Goal: Task Accomplishment & Management: Complete application form

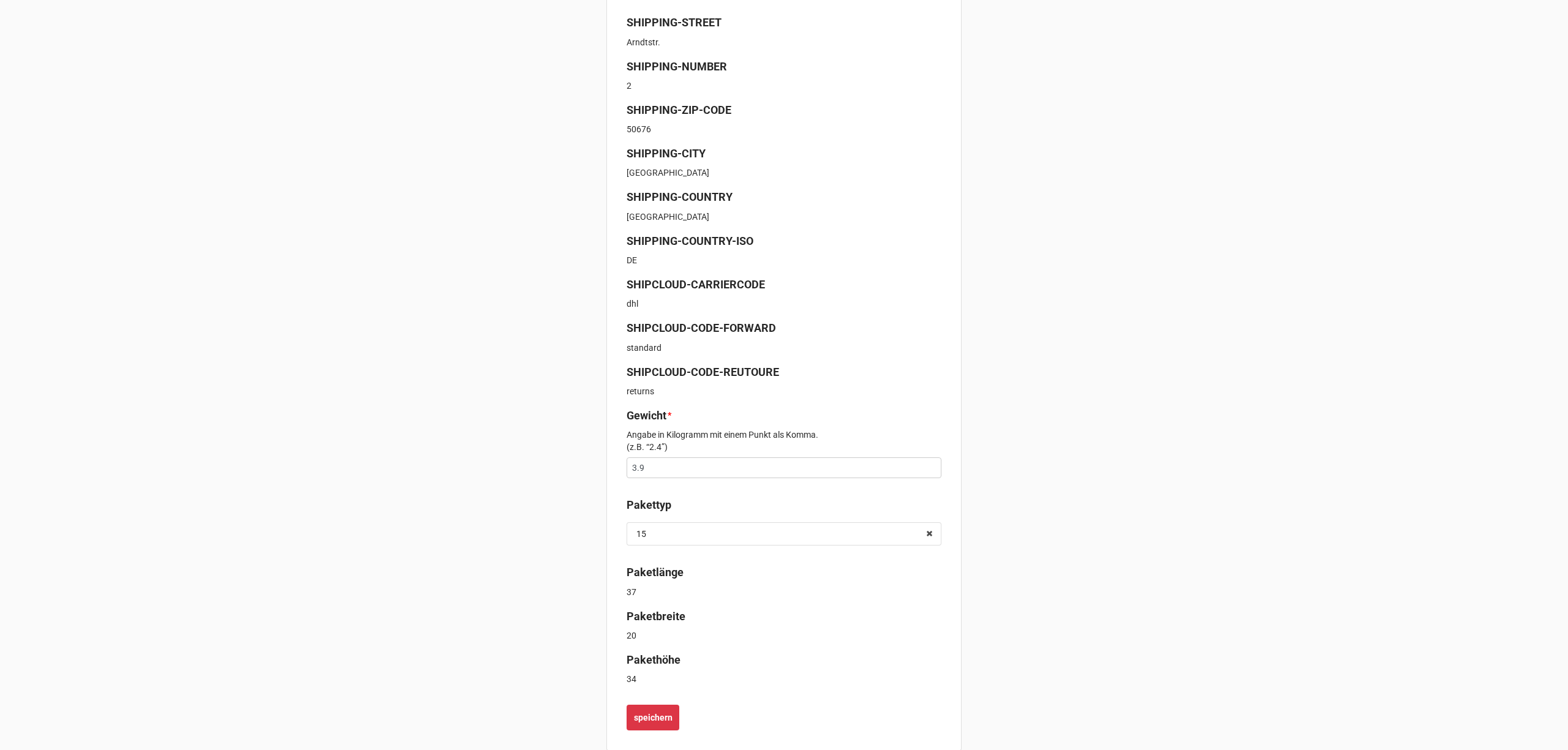
scroll to position [310, 0]
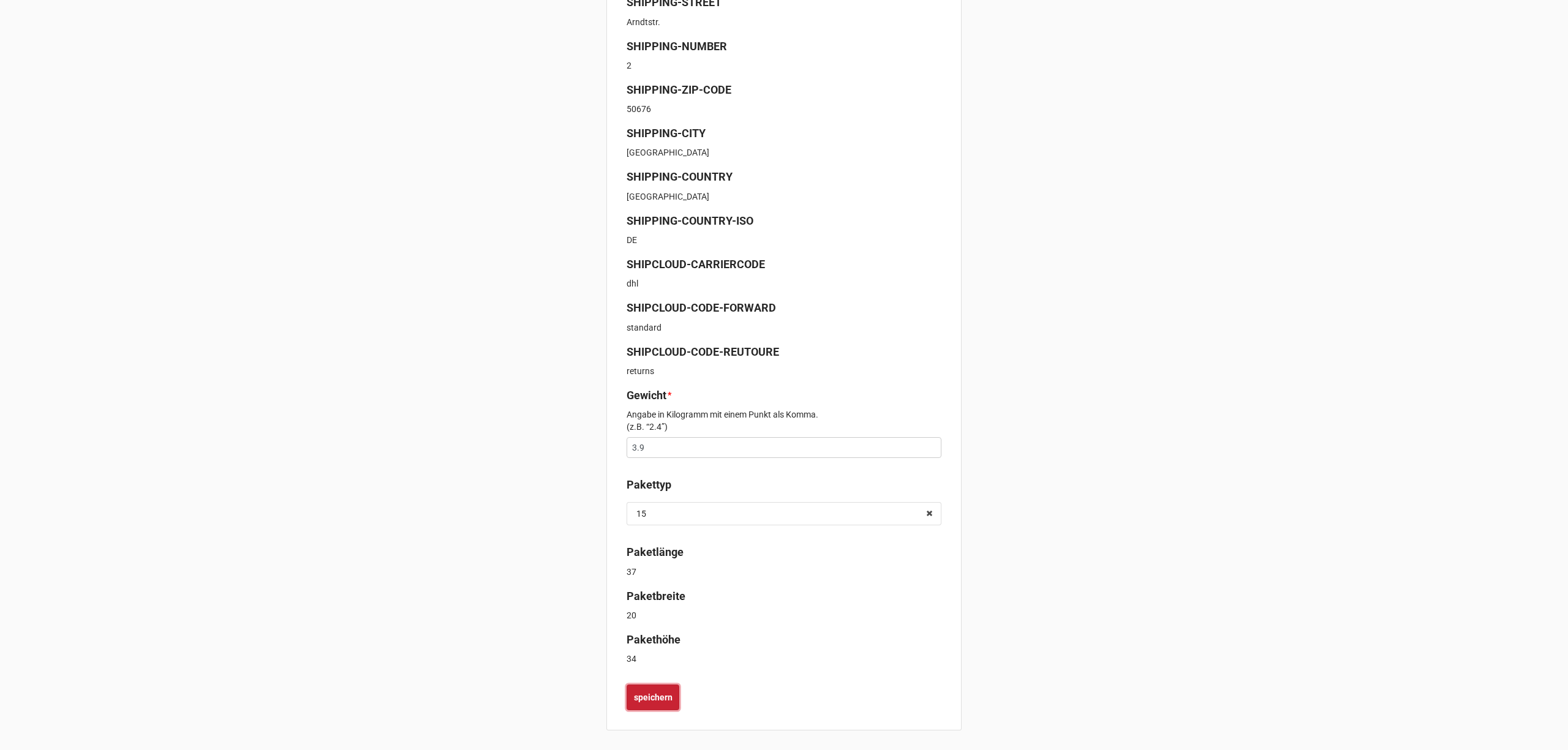
click at [665, 692] on b "speichern" at bounding box center [653, 698] width 38 height 13
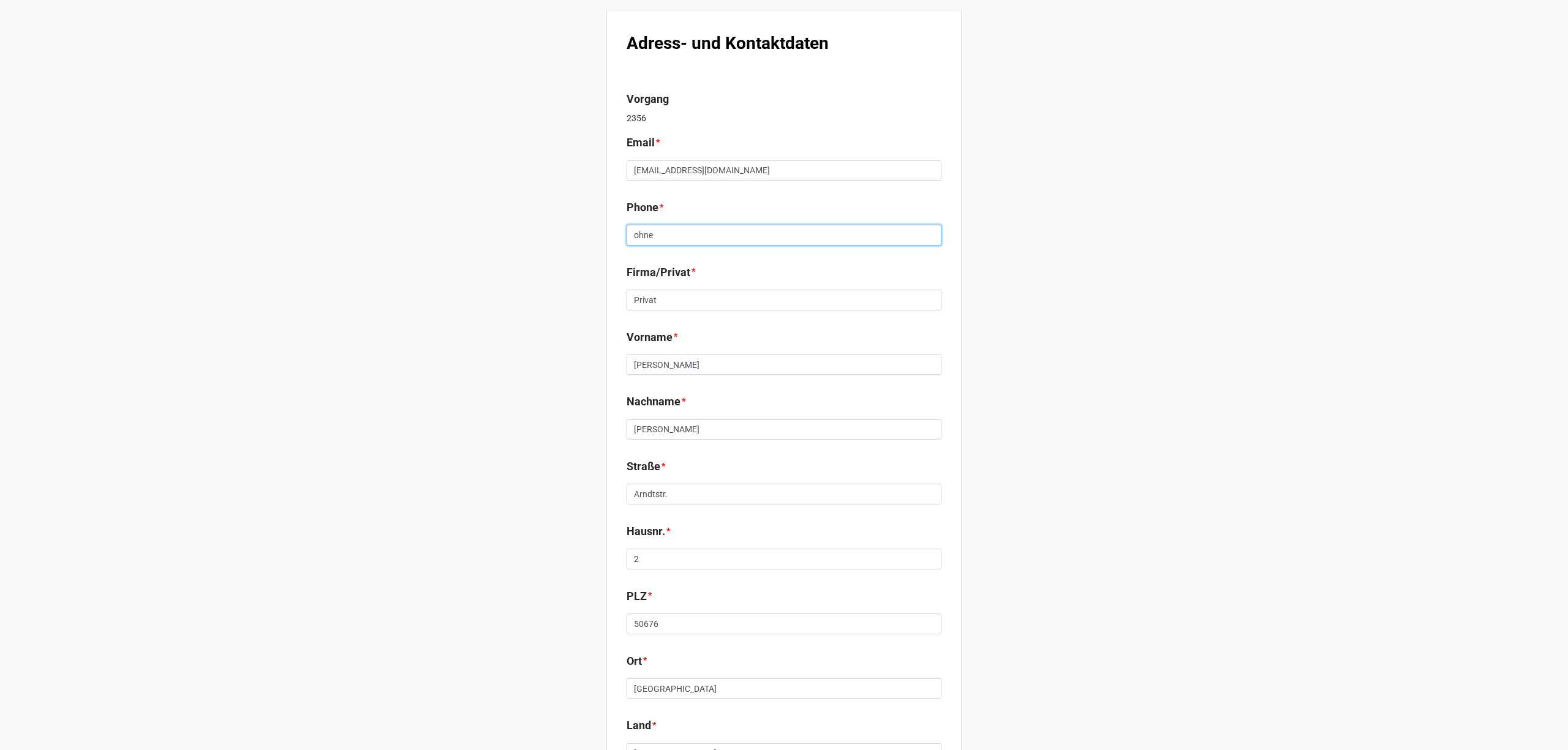
drag, startPoint x: 676, startPoint y: 236, endPoint x: 520, endPoint y: 243, distance: 156.2
click at [528, 249] on div "Adress- und Kontaktdaten Vorgang 2356 Email * anovak@gmx.net Phone * ohne Firma…" at bounding box center [784, 467] width 1568 height 935
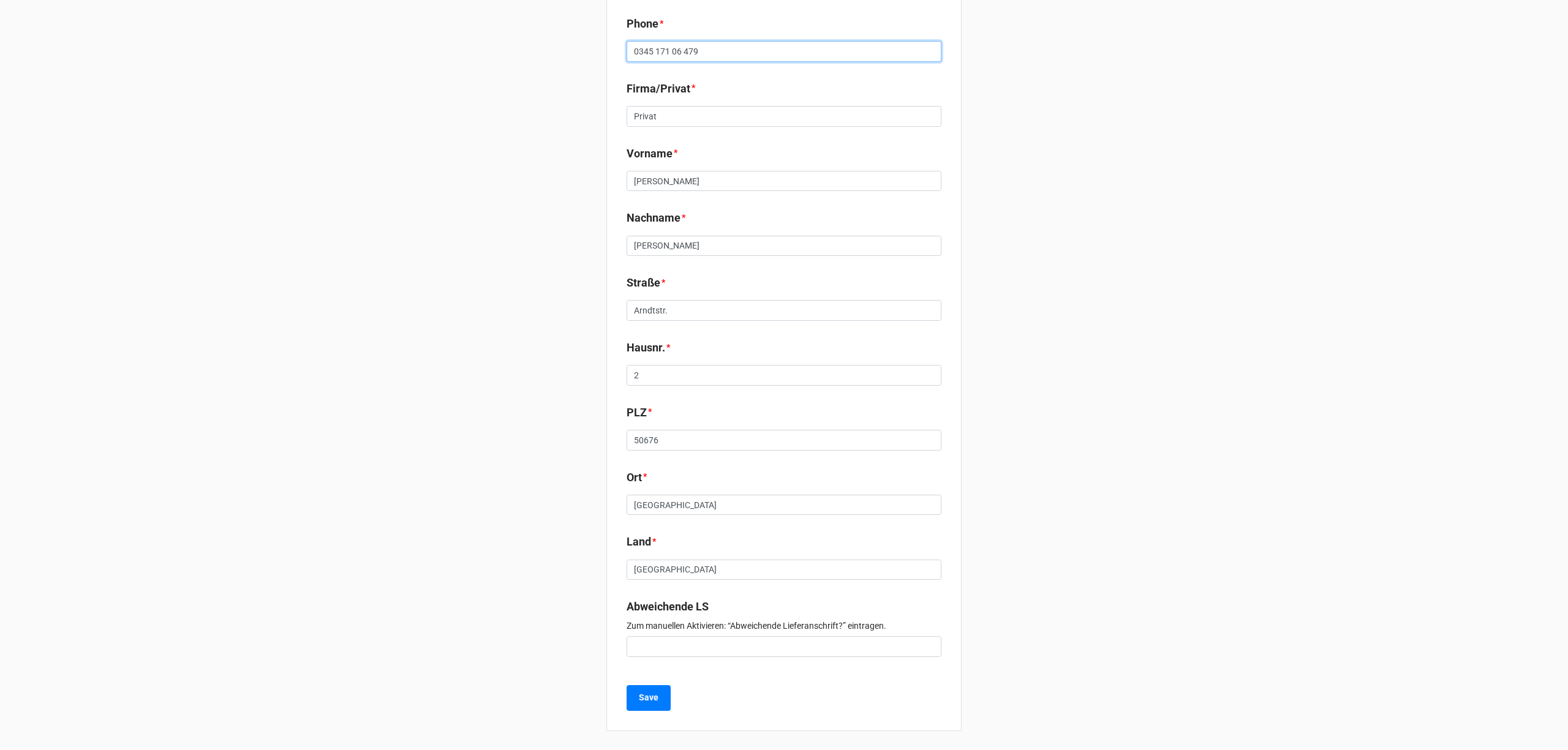
scroll to position [184, 0]
type input "0345 171 06 479"
click at [660, 687] on button "Save" at bounding box center [648, 697] width 44 height 26
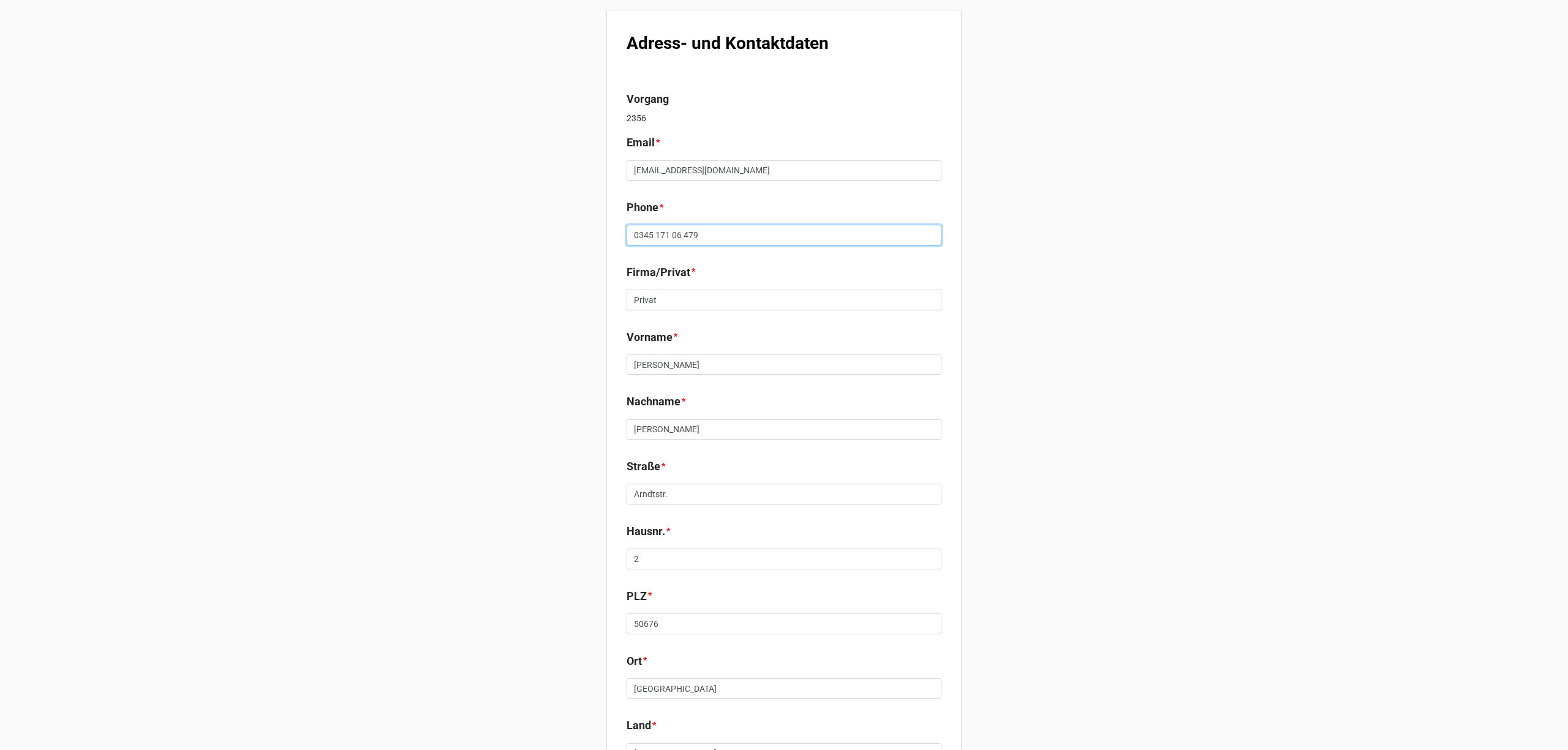
drag, startPoint x: 700, startPoint y: 236, endPoint x: 506, endPoint y: 237, distance: 194.0
click at [508, 238] on div "Adress- und Kontaktdaten Vorgang 2356 Email * anovak@gmx.net Phone * 0345 171 0…" at bounding box center [784, 467] width 1568 height 935
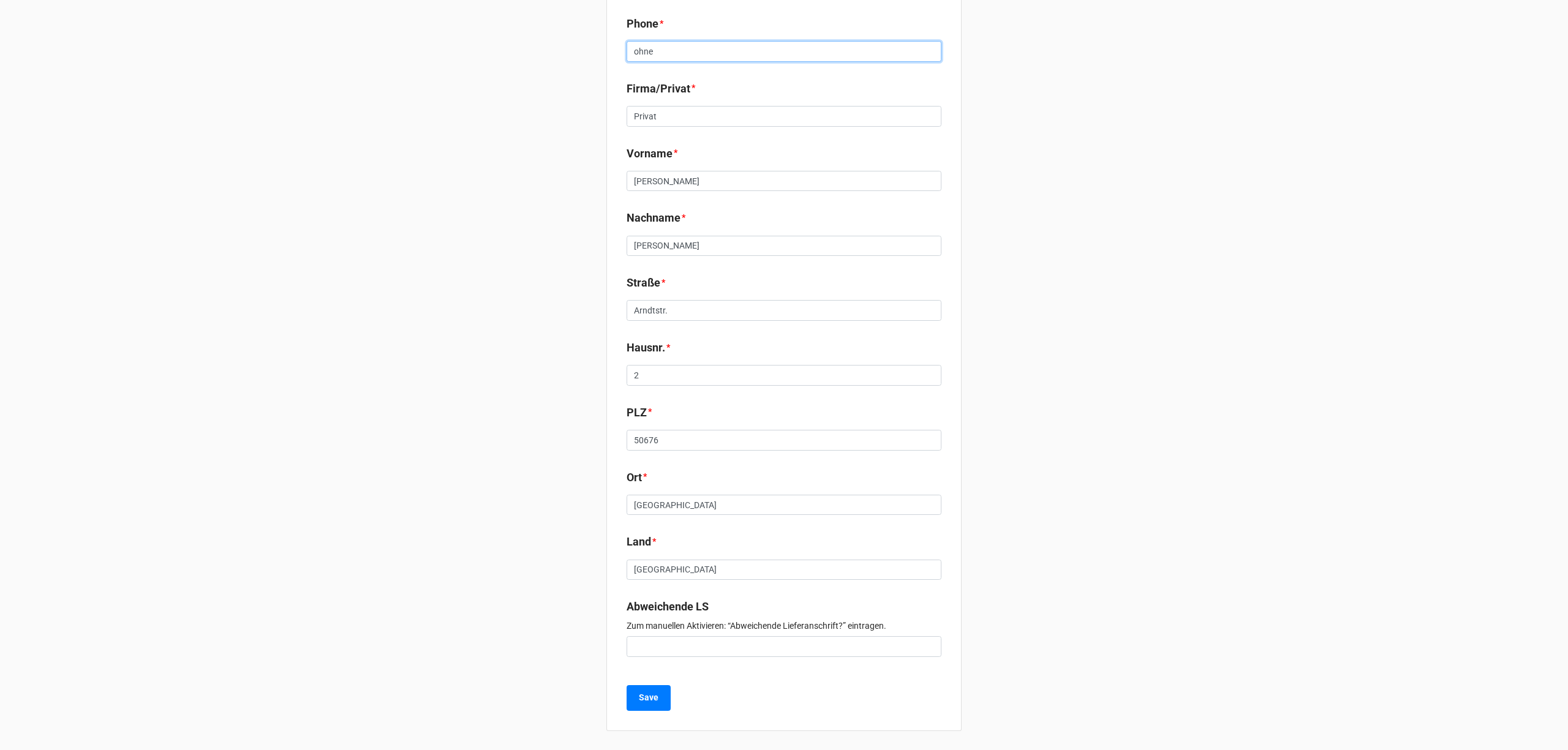
scroll to position [184, 0]
type input "ohne"
click at [637, 692] on button "Save" at bounding box center [648, 697] width 44 height 26
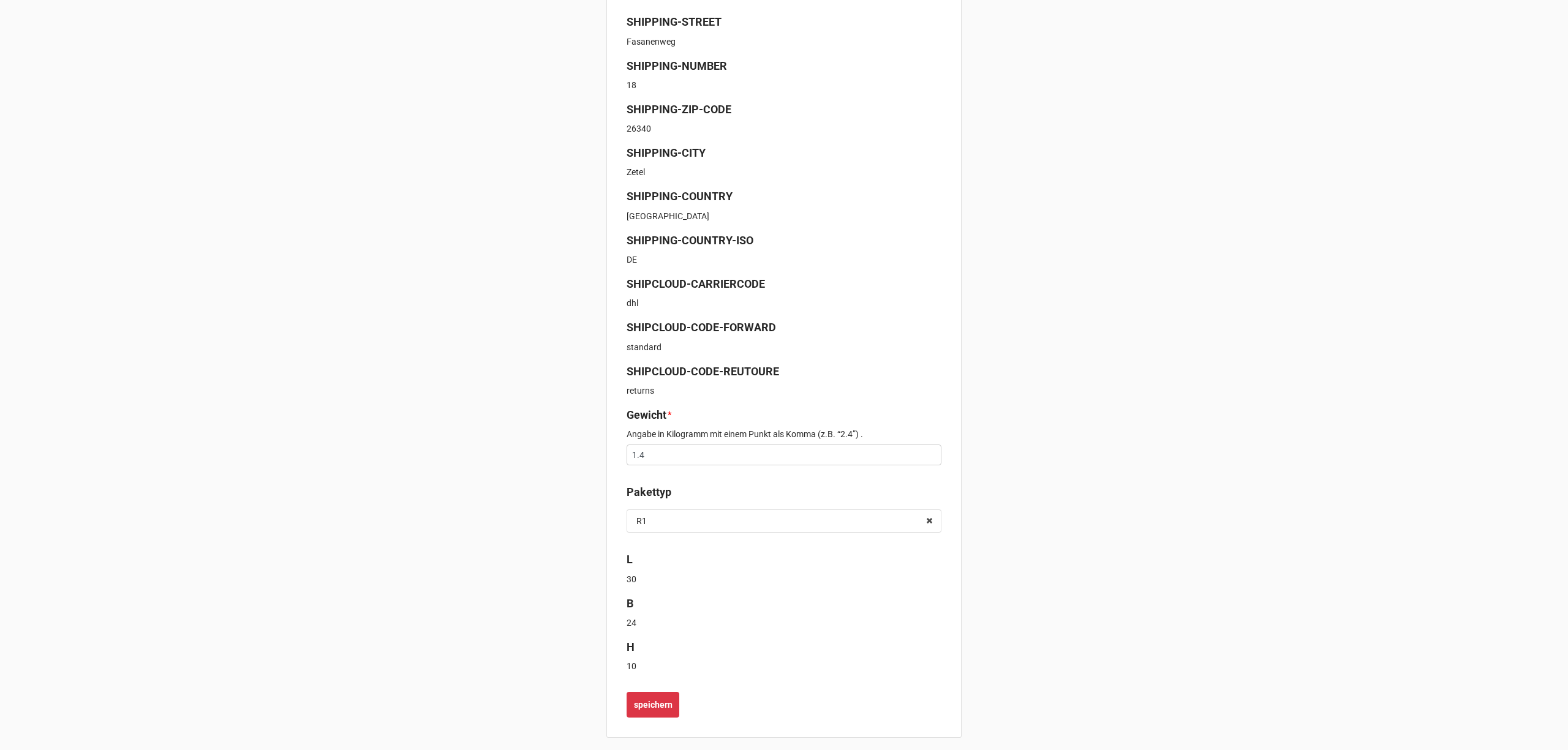
scroll to position [298, 0]
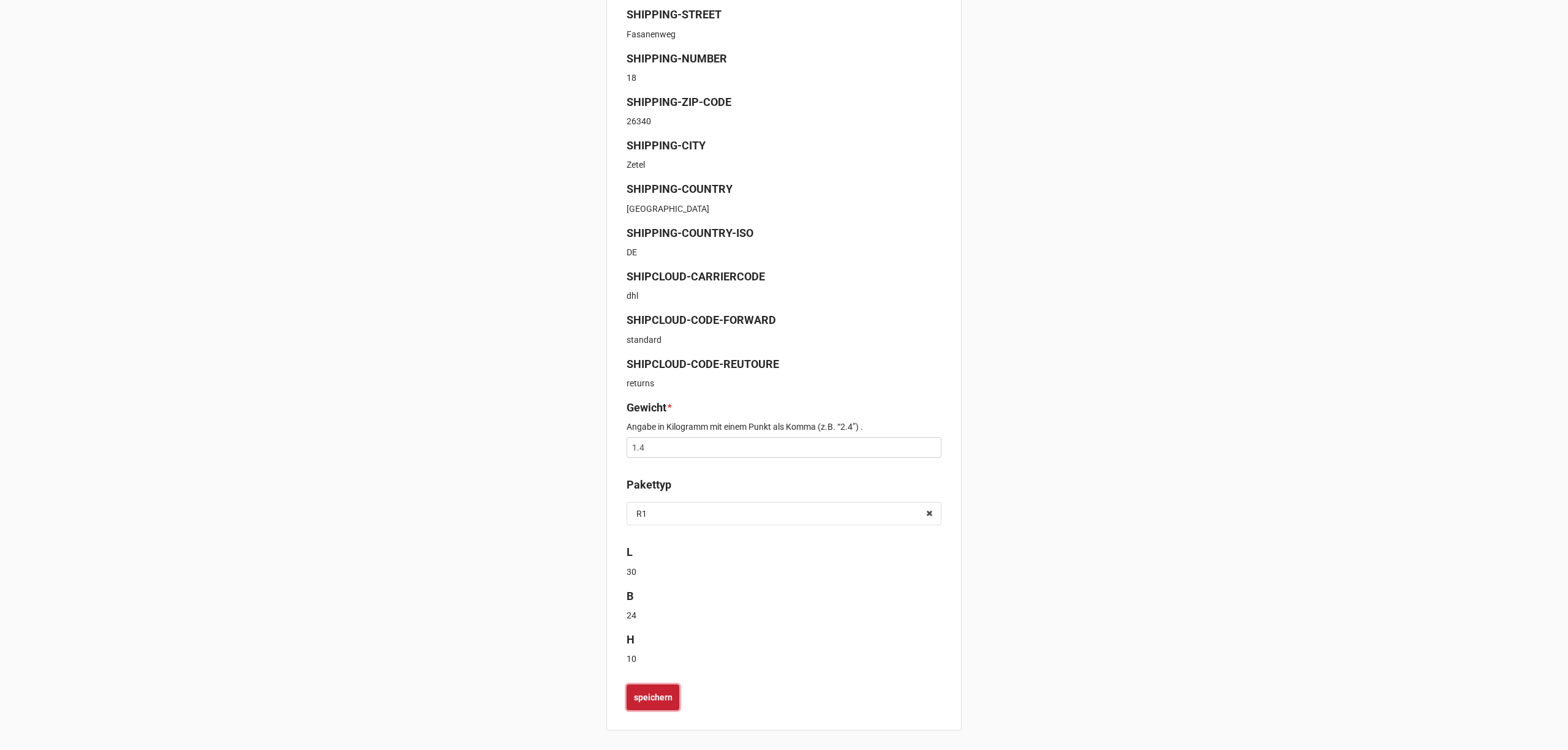
click at [655, 699] on b "speichern" at bounding box center [653, 698] width 38 height 13
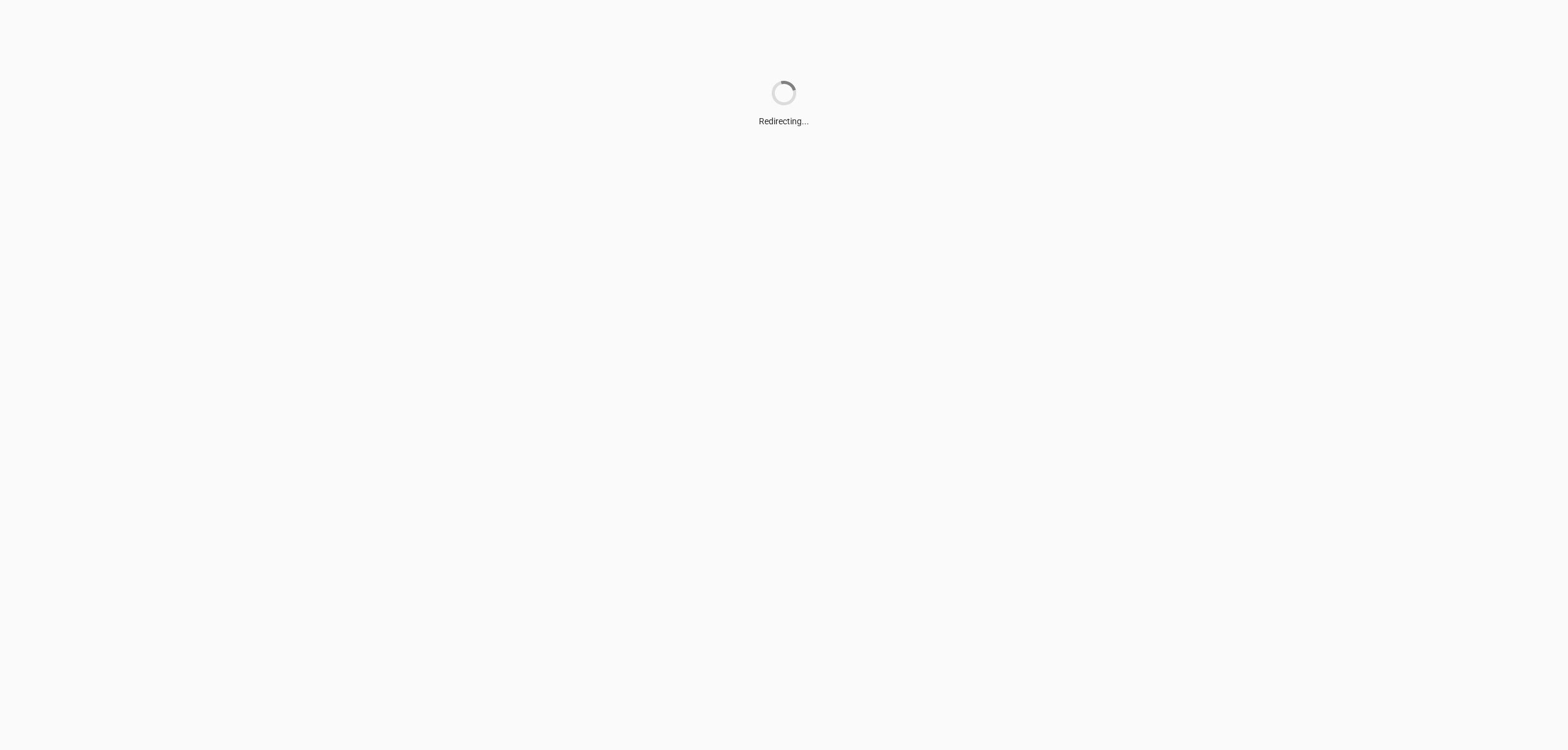
scroll to position [0, 0]
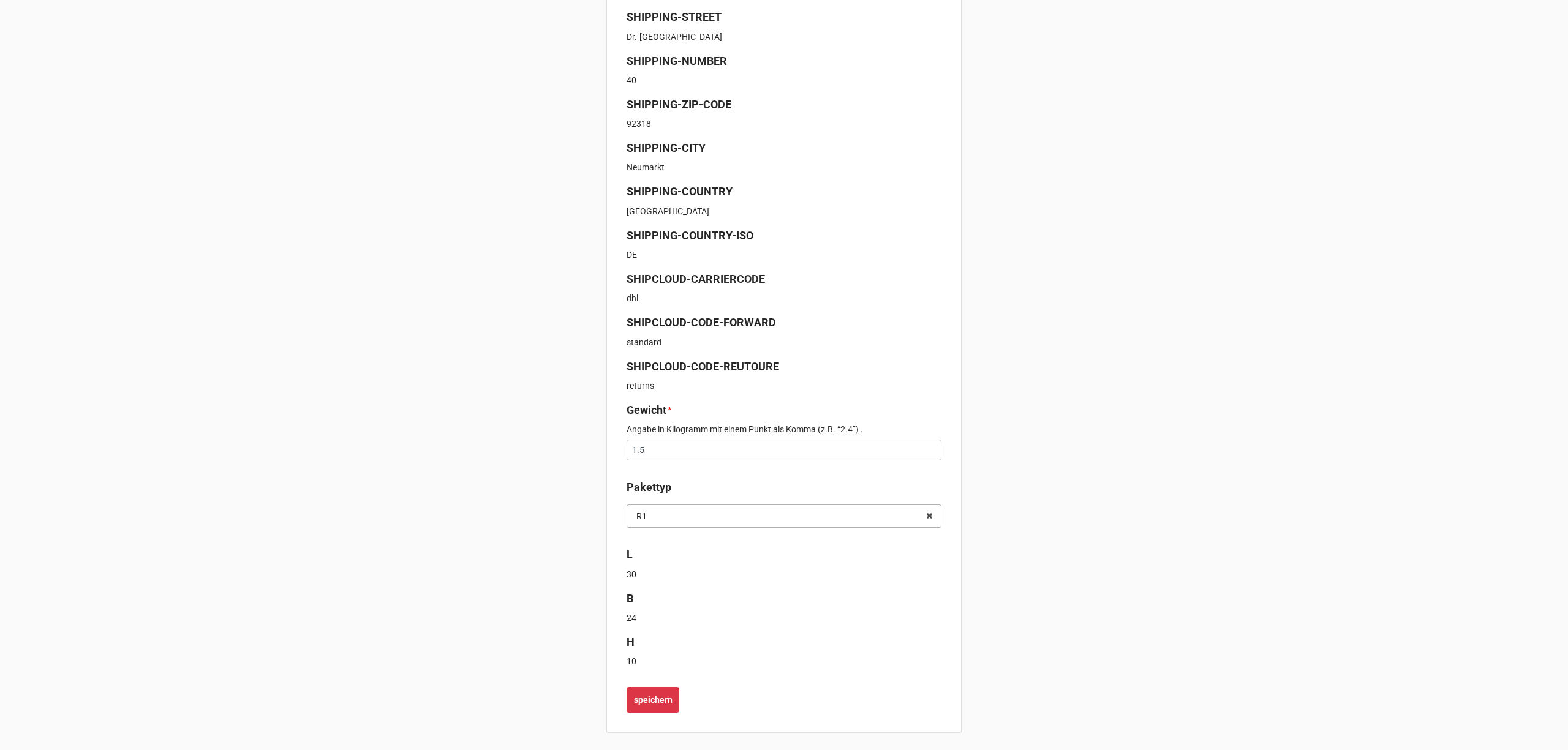
scroll to position [298, 0]
click at [657, 698] on b "speichern" at bounding box center [653, 698] width 38 height 13
click at [662, 696] on b "speichern" at bounding box center [653, 697] width 38 height 13
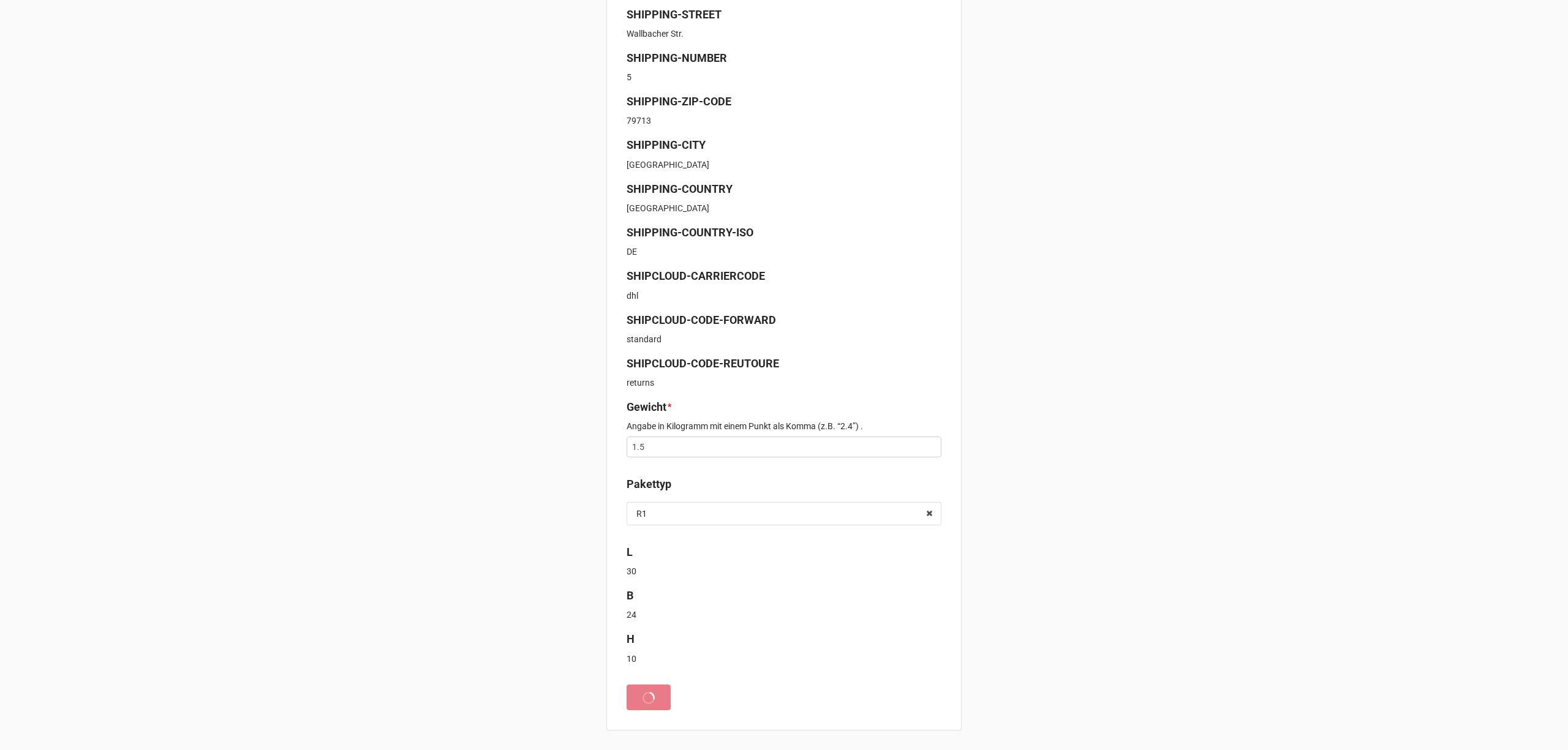
scroll to position [0, 0]
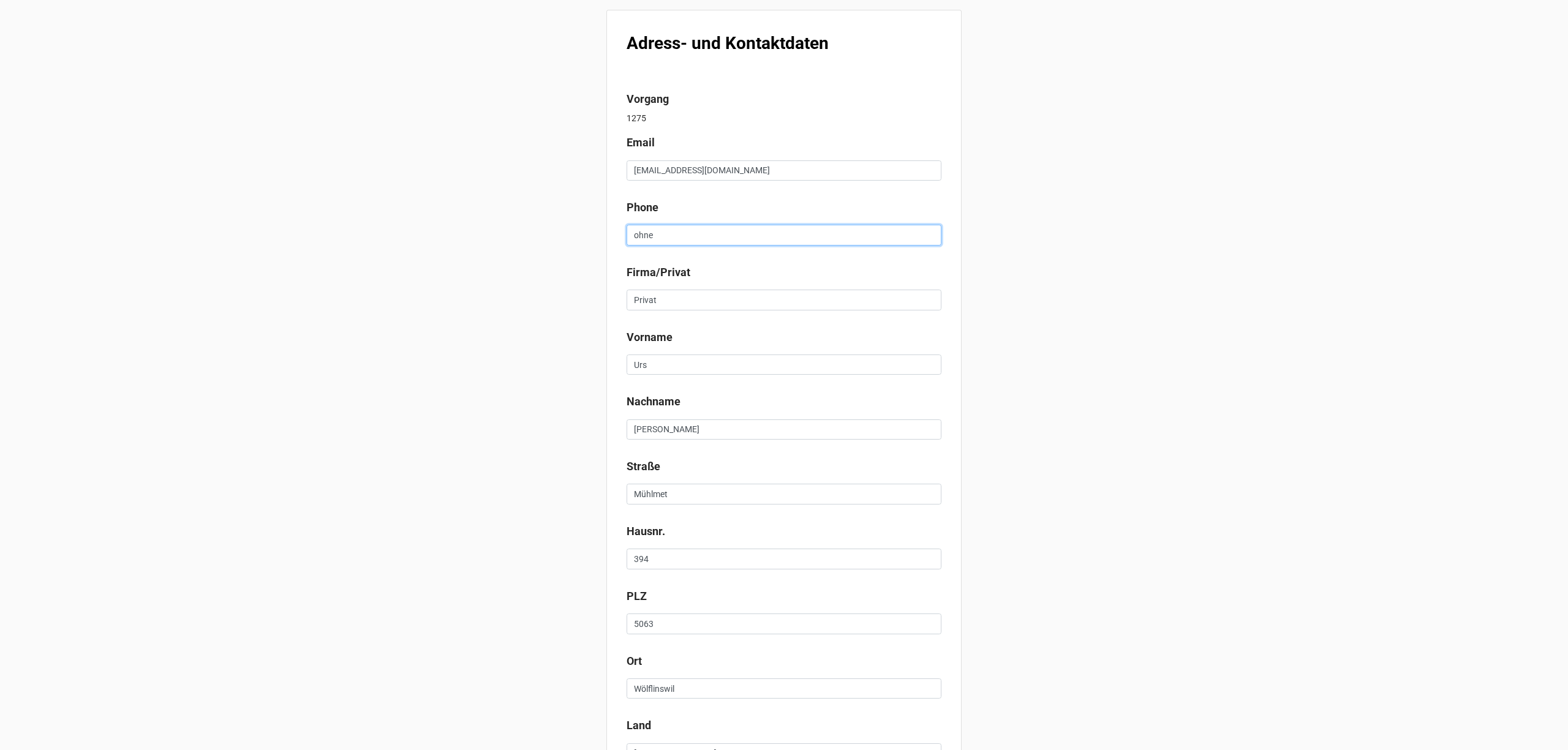
drag, startPoint x: 670, startPoint y: 233, endPoint x: 569, endPoint y: 229, distance: 101.1
click at [574, 229] on div "Adress- und Kontaktdaten Vorgang 1275 Email [EMAIL_ADDRESS][DOMAIN_NAME] Phone …" at bounding box center [784, 759] width 1568 height 1518
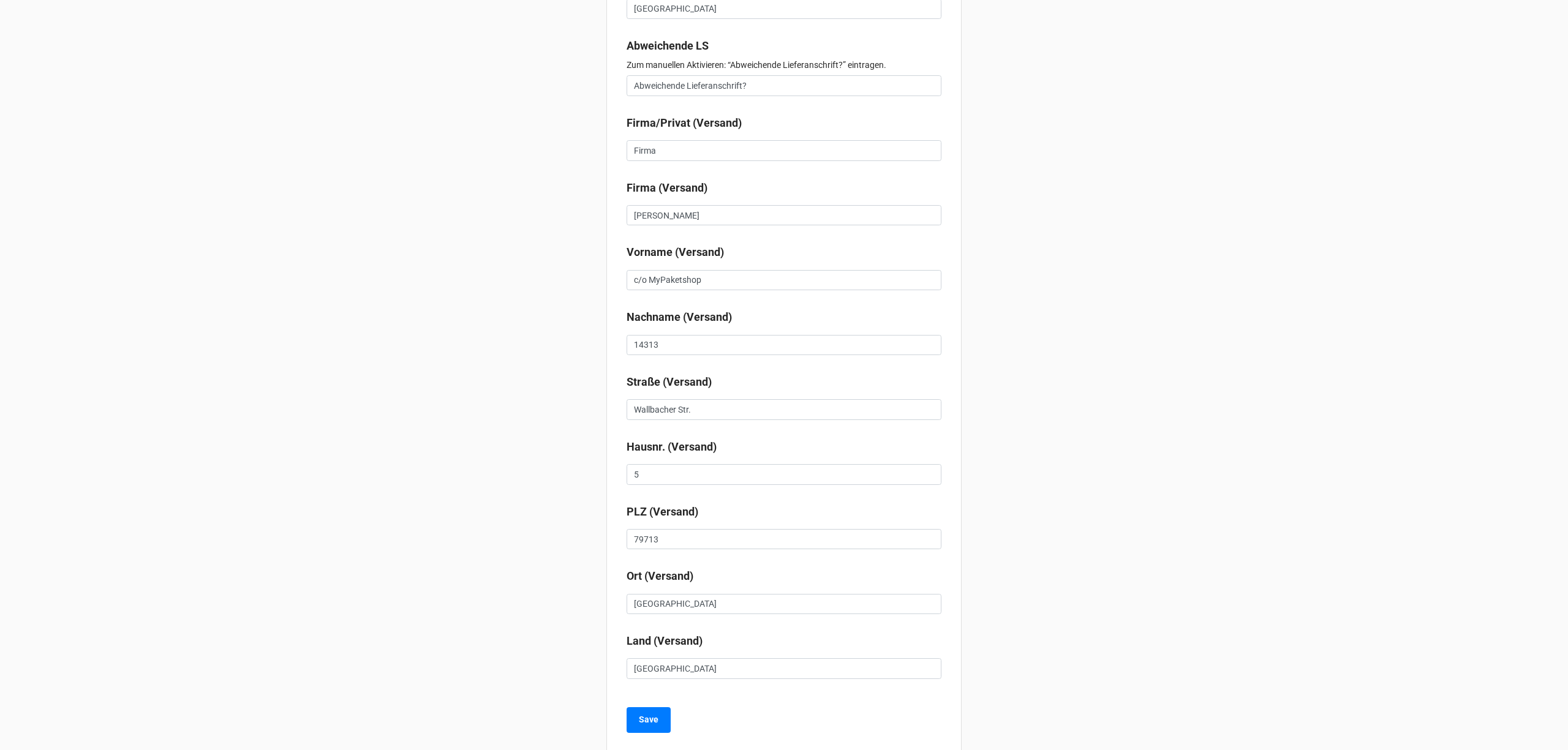
scroll to position [768, 0]
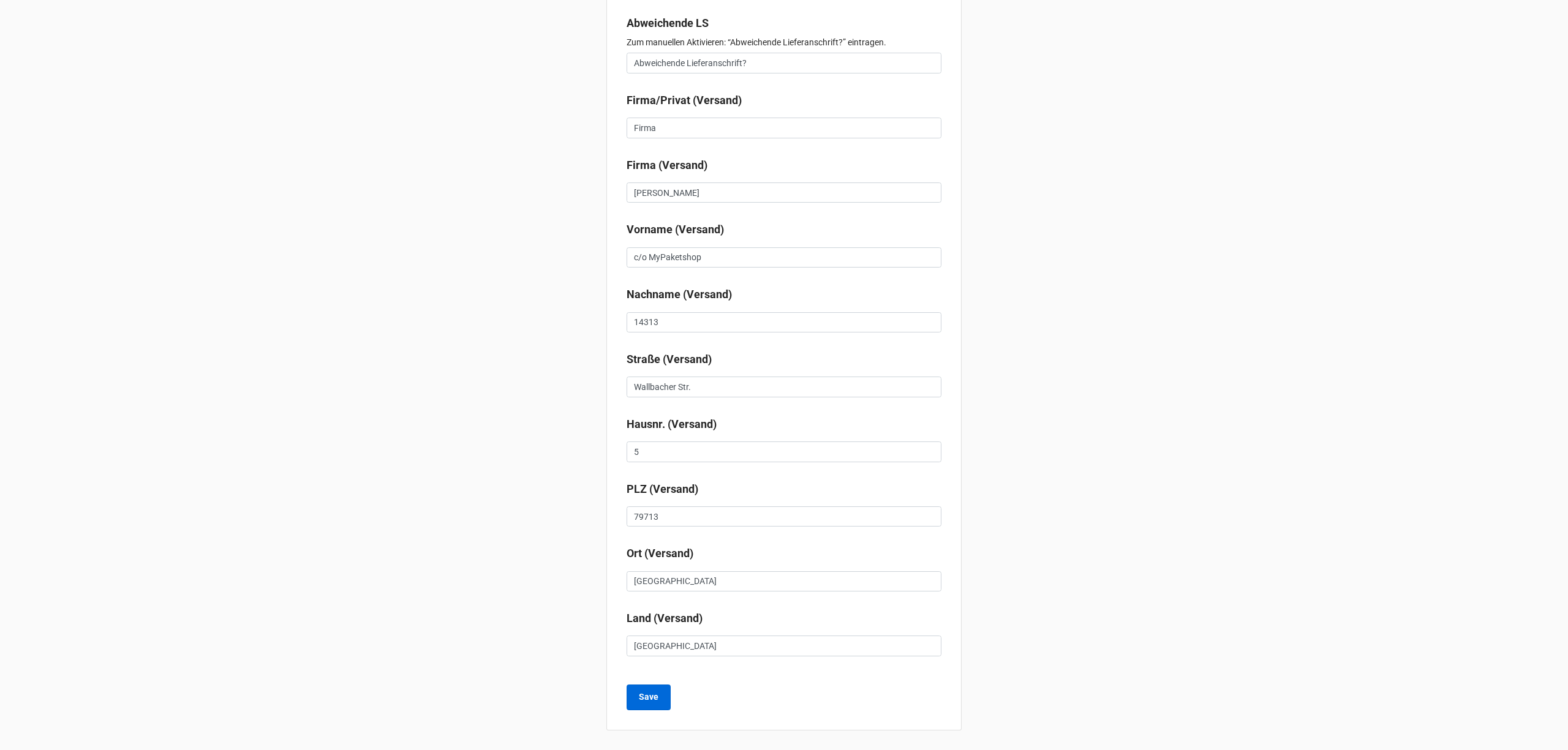
type input "[PHONE_NUMBER]"
click at [642, 687] on button "Save" at bounding box center [648, 697] width 44 height 26
